Goal: Check status: Check status

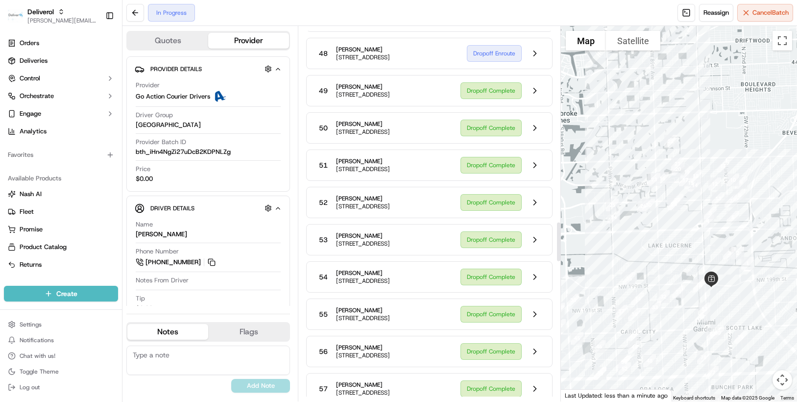
scroll to position [1861, 0]
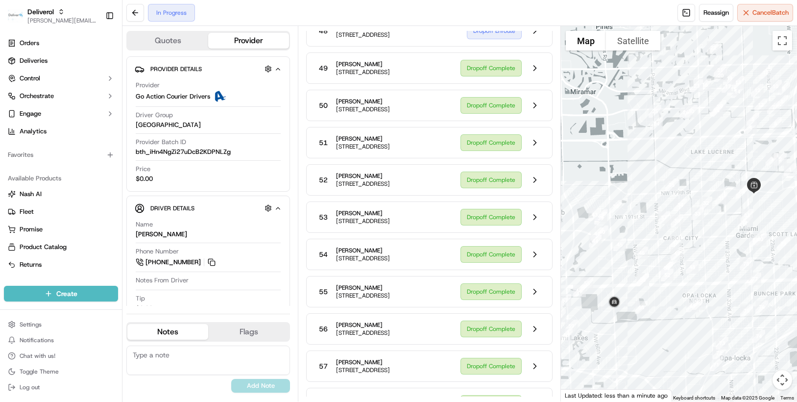
drag, startPoint x: 752, startPoint y: 309, endPoint x: 797, endPoint y: 212, distance: 107.8
click at [796, 212] on html "Deliverol chris.sexton@deliverol.com Toggle Sidebar Orders Deliveries Control O…" at bounding box center [398, 201] width 797 height 402
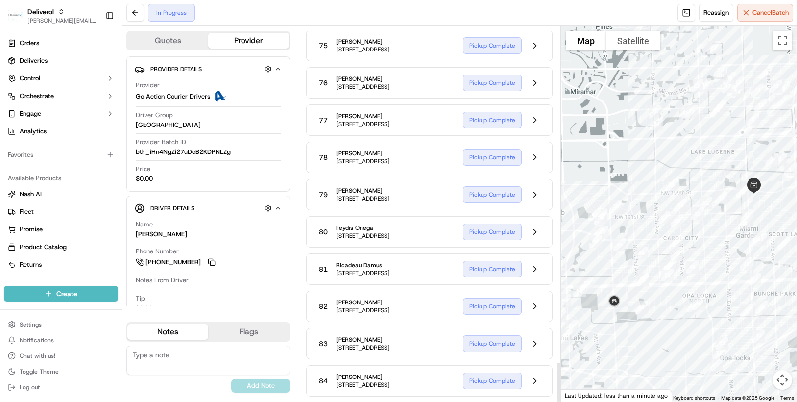
scroll to position [3189, 0]
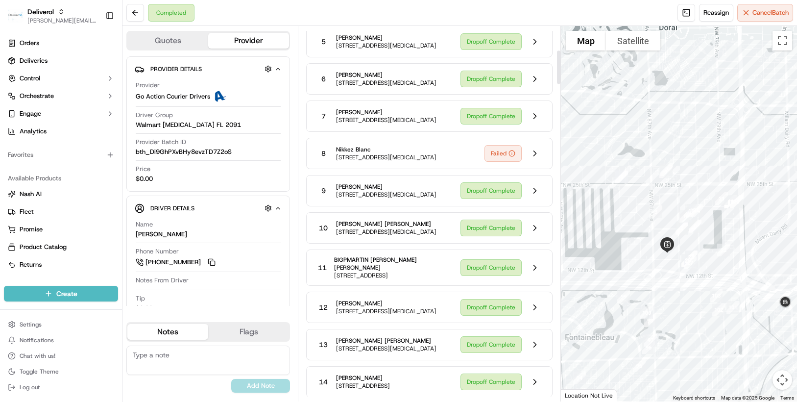
scroll to position [294, 0]
